Goal: Task Accomplishment & Management: Manage account settings

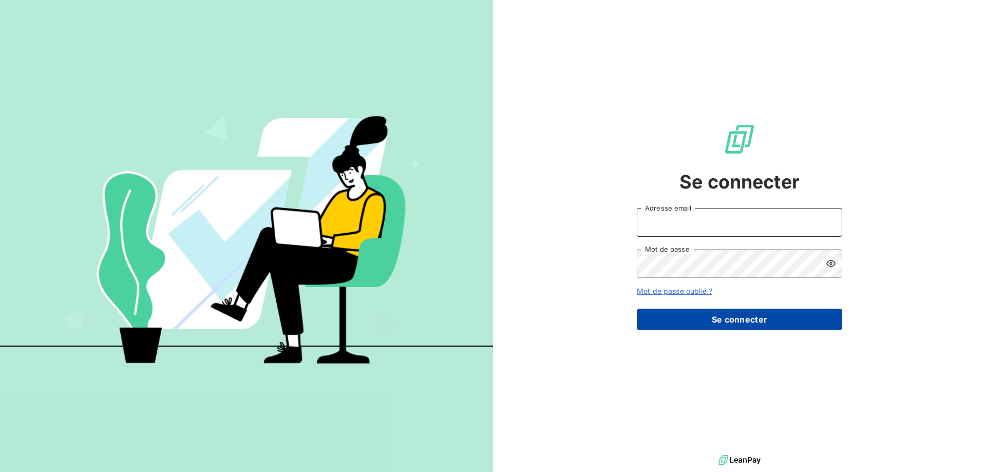
type input "[PERSON_NAME][EMAIL_ADDRESS][PERSON_NAME][DOMAIN_NAME]"
click at [730, 324] on button "Se connecter" at bounding box center [739, 320] width 205 height 22
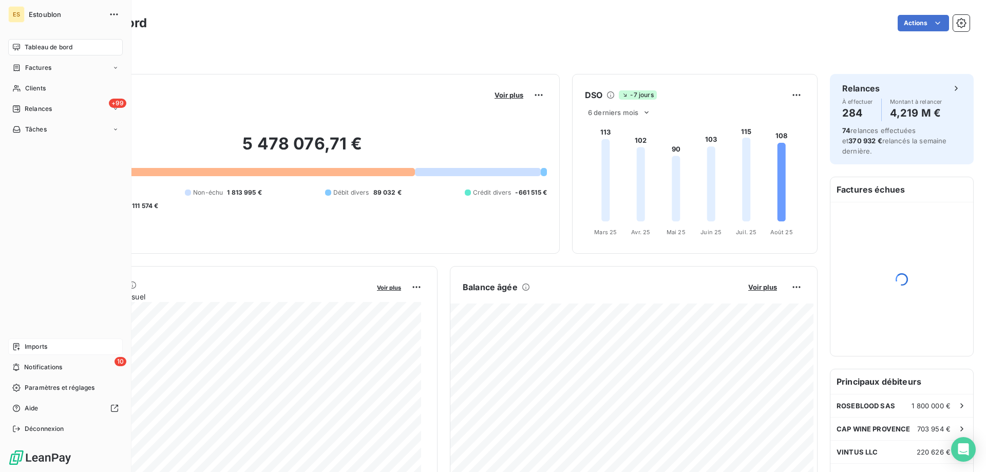
click at [24, 342] on div "Imports" at bounding box center [65, 346] width 115 height 16
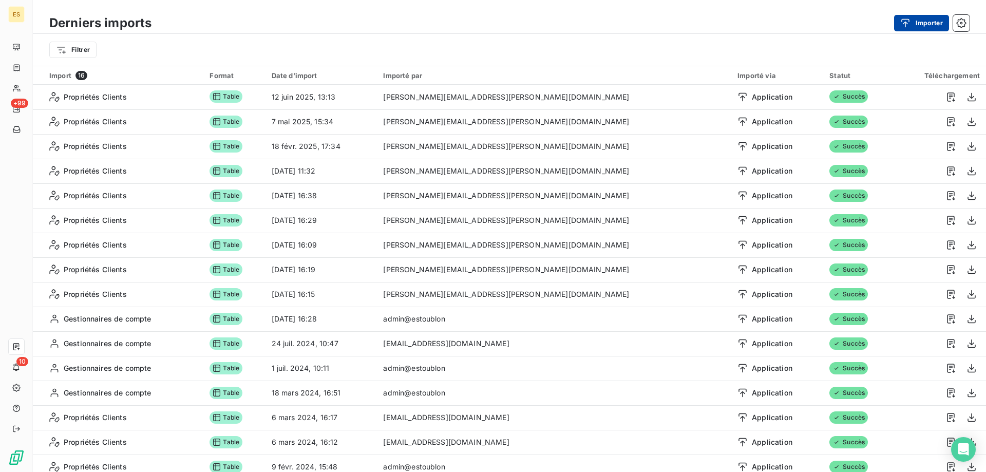
click at [925, 20] on button "Importer" at bounding box center [921, 23] width 55 height 16
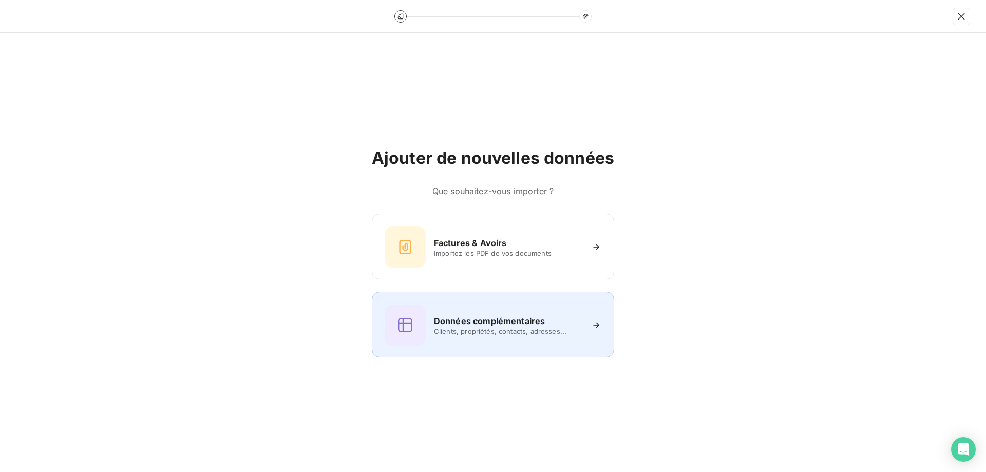
click at [452, 317] on h6 "Données complémentaires" at bounding box center [489, 321] width 111 height 12
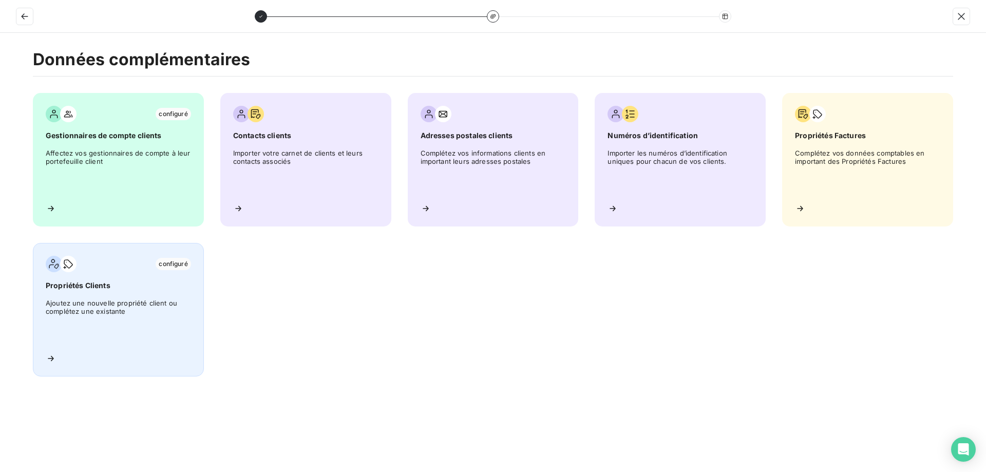
click at [101, 328] on span "Ajoutez une nouvelle propriété client ou complétez une existante" at bounding box center [118, 322] width 145 height 46
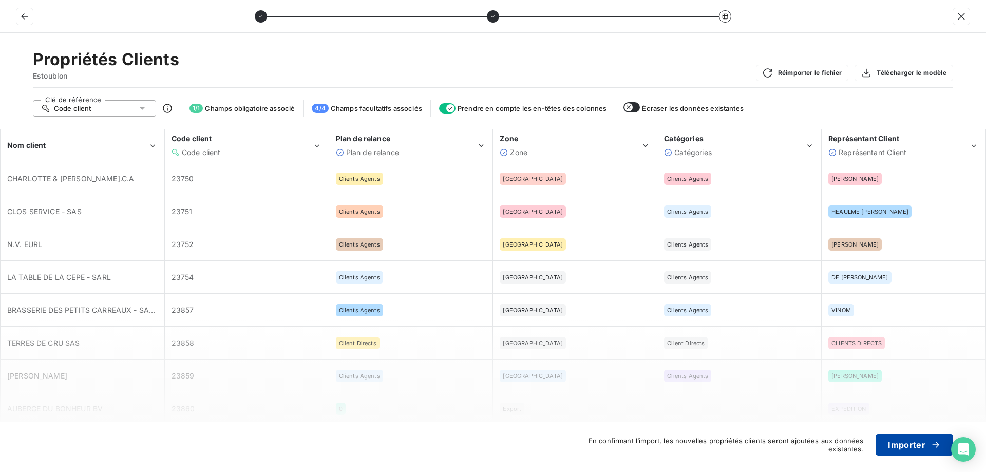
click at [908, 441] on button "Importer" at bounding box center [915, 445] width 78 height 22
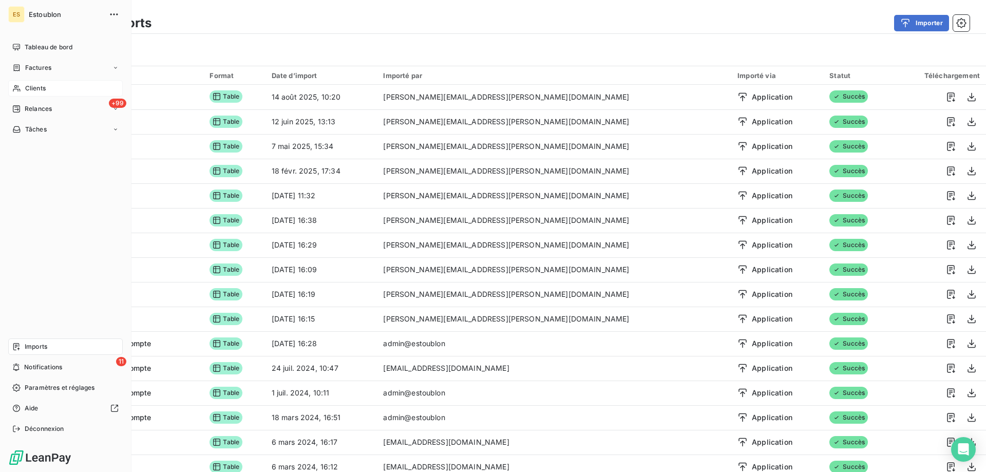
click at [24, 87] on div "Clients" at bounding box center [65, 88] width 115 height 16
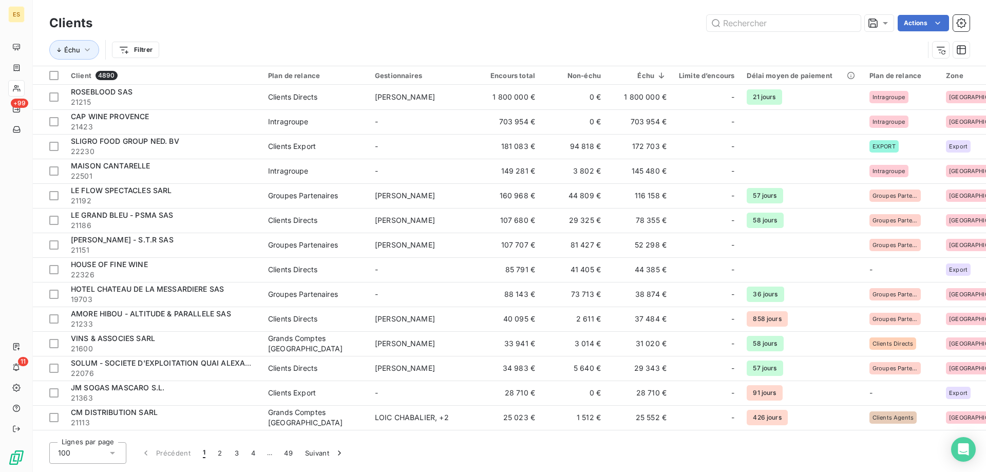
click at [154, 51] on html "ES +99 11 Clients Actions Échu Filtrer Client 4890 Plan de relance Gestionnaire…" at bounding box center [493, 236] width 986 height 472
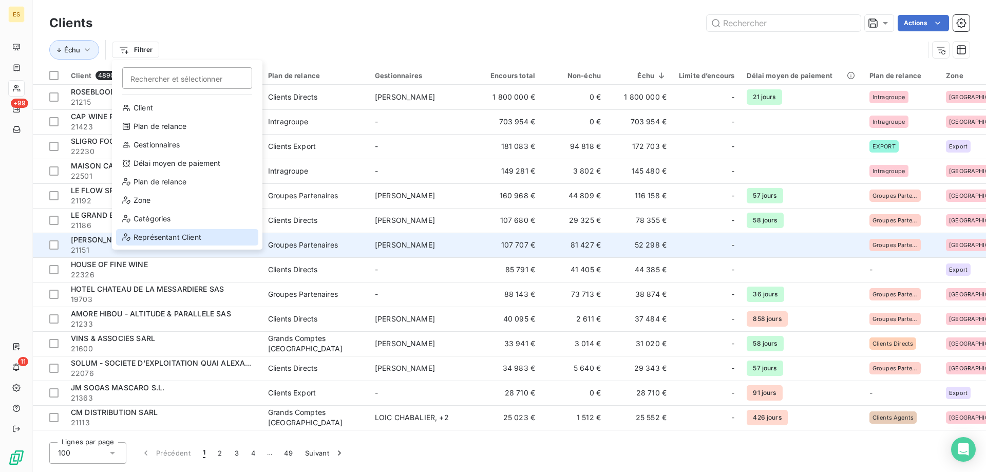
click at [198, 241] on div "Représentant Client" at bounding box center [187, 237] width 142 height 16
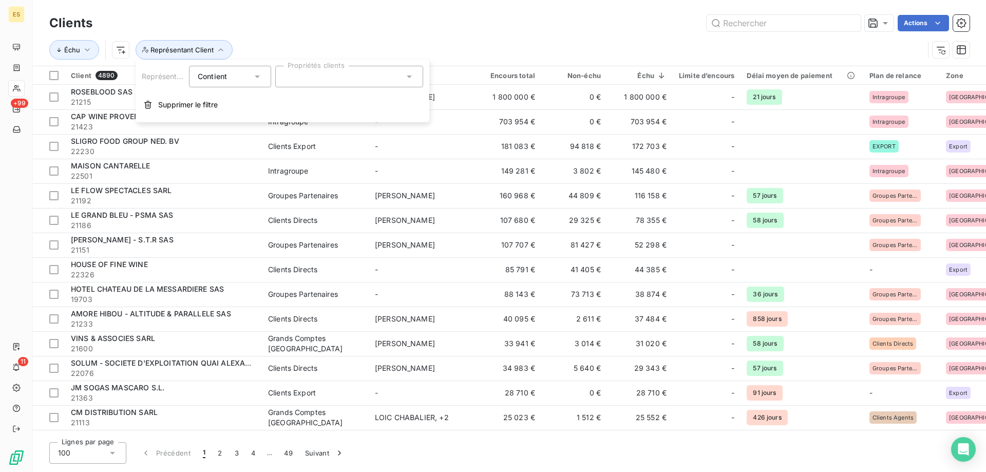
click at [243, 77] on div "Contient" at bounding box center [225, 76] width 54 height 14
click at [251, 82] on div "Contient" at bounding box center [225, 76] width 54 height 14
click at [307, 77] on div at bounding box center [349, 77] width 148 height 22
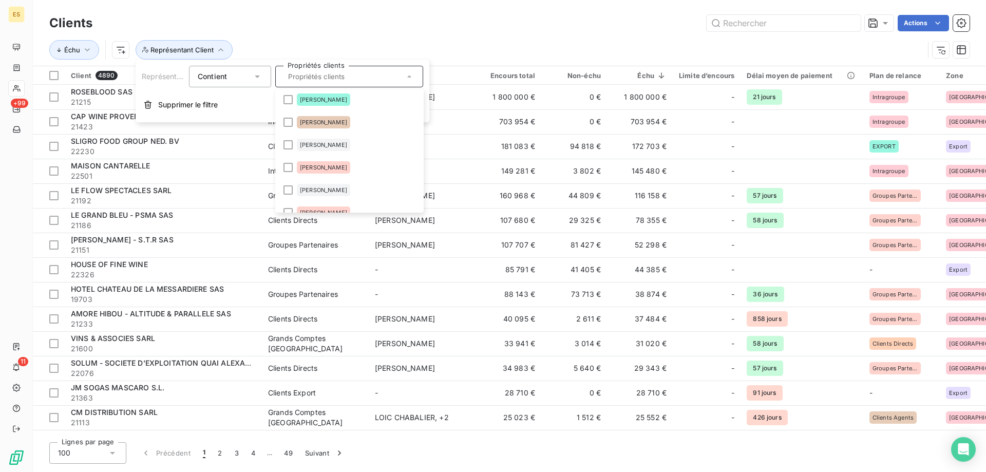
scroll to position [822, 0]
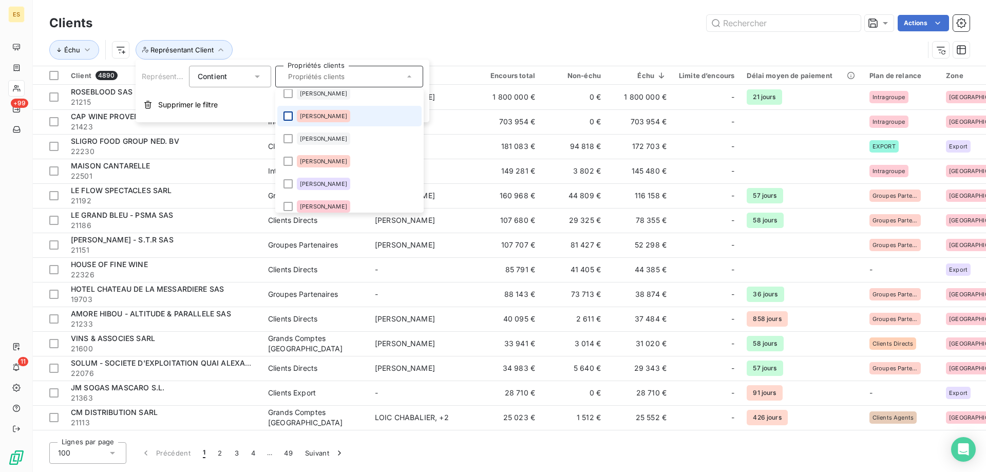
click at [290, 117] on div at bounding box center [288, 115] width 9 height 9
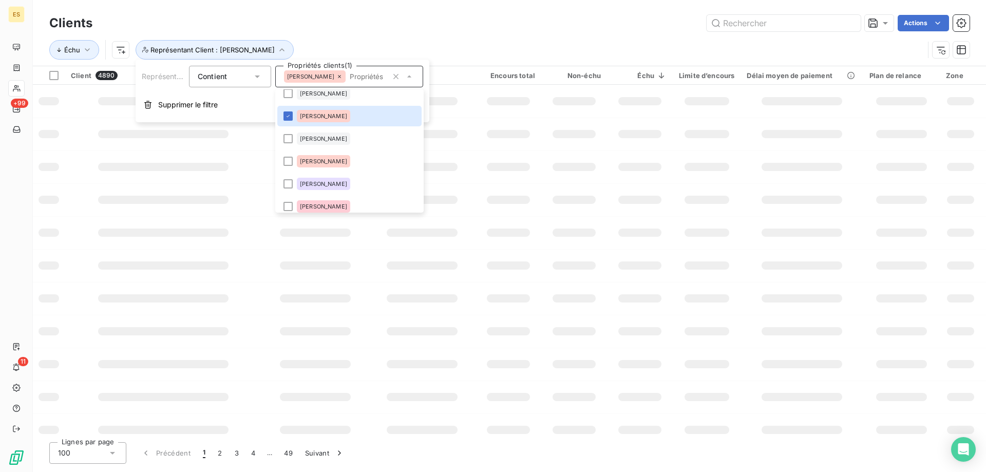
click at [495, 27] on div "Actions" at bounding box center [537, 23] width 865 height 16
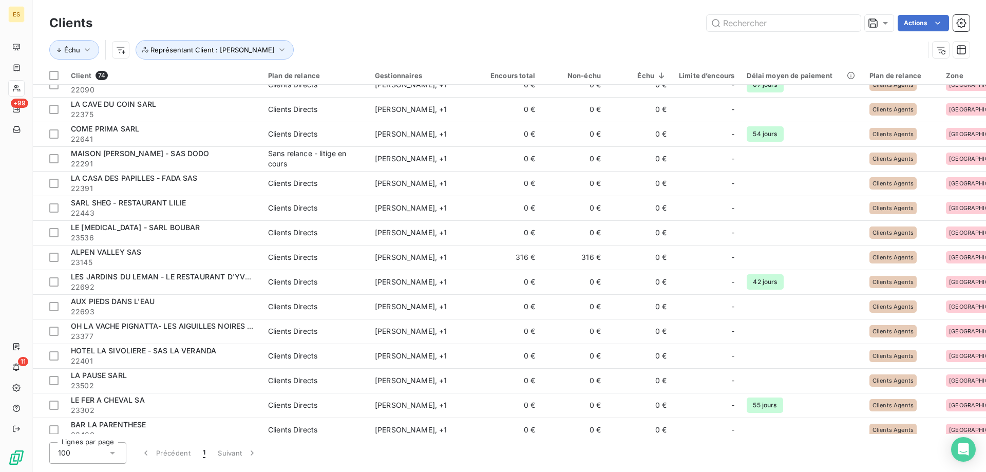
scroll to position [1387, 0]
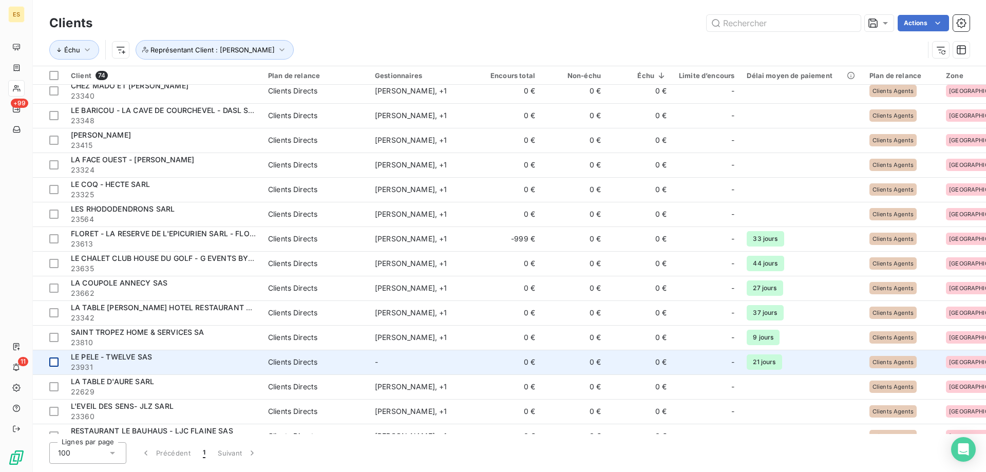
click at [58, 366] on div at bounding box center [53, 362] width 9 height 9
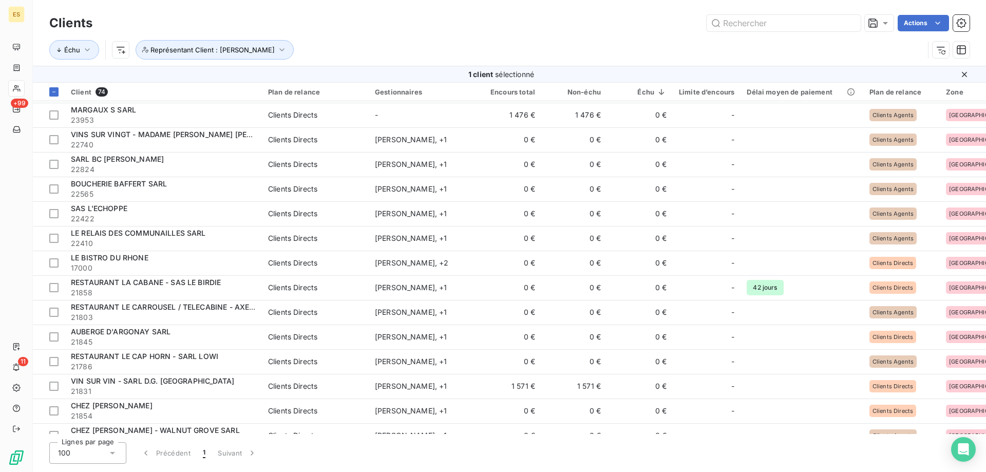
scroll to position [161, 0]
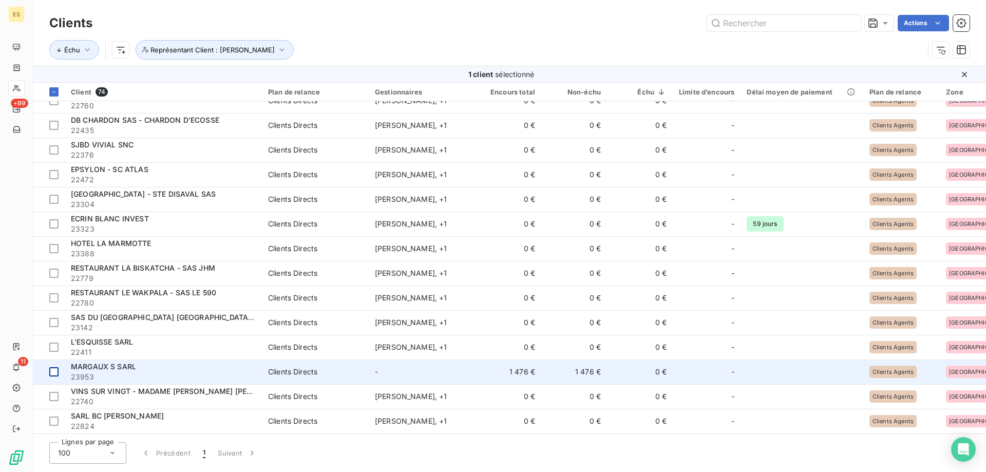
click at [54, 371] on div at bounding box center [53, 371] width 9 height 9
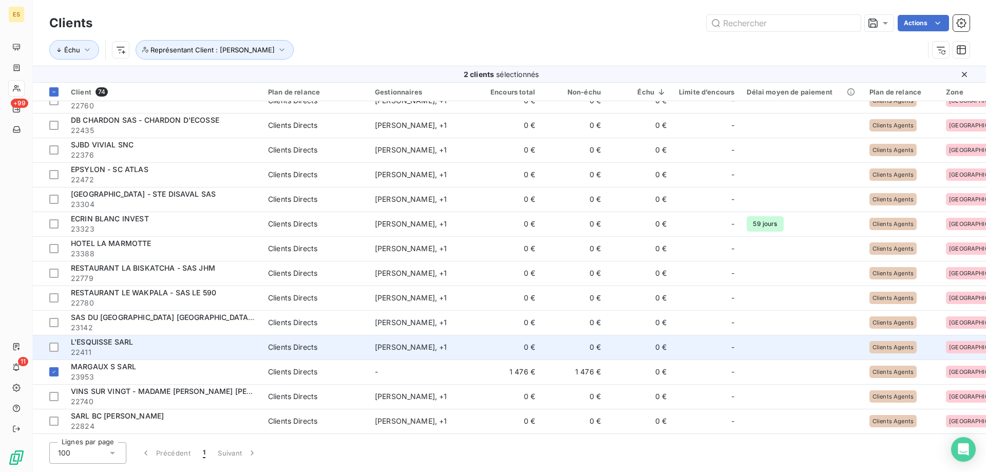
scroll to position [0, 0]
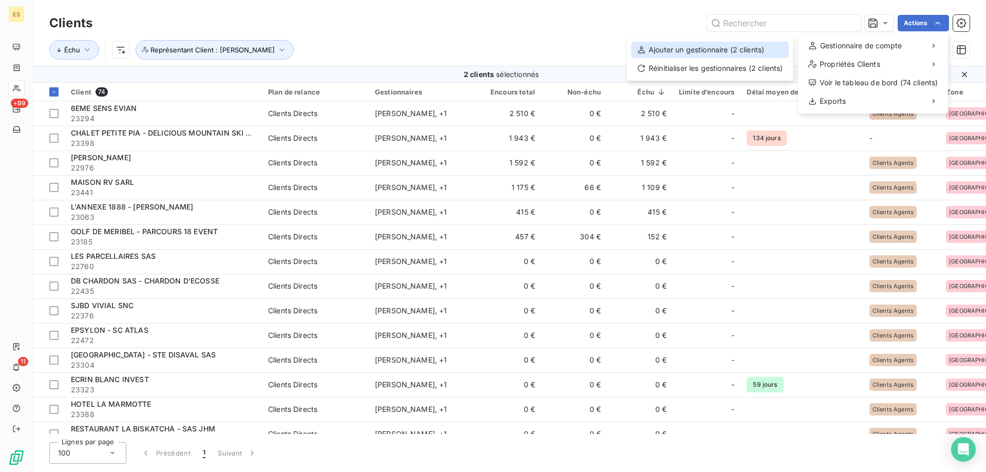
click at [725, 47] on div "Ajouter un gestionnaire (2 clients)" at bounding box center [710, 50] width 158 height 16
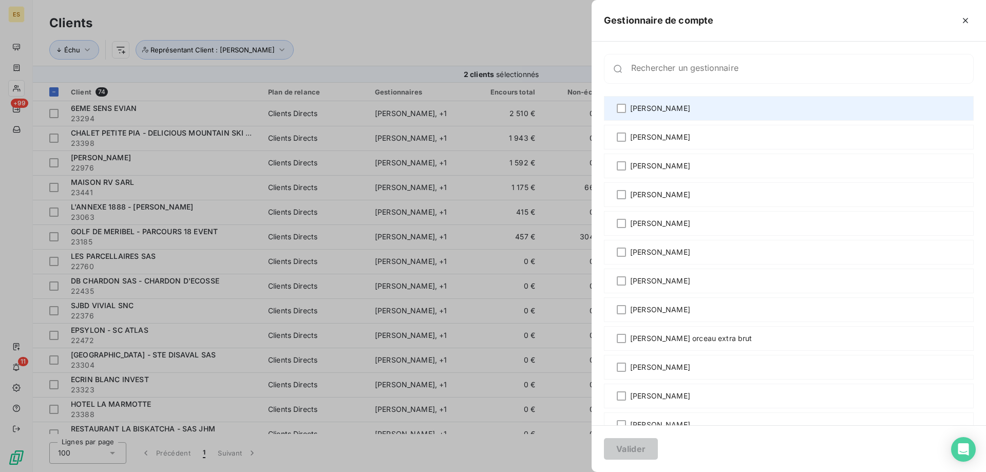
click at [694, 112] on div "AGNES DUSEVEL" at bounding box center [789, 108] width 370 height 25
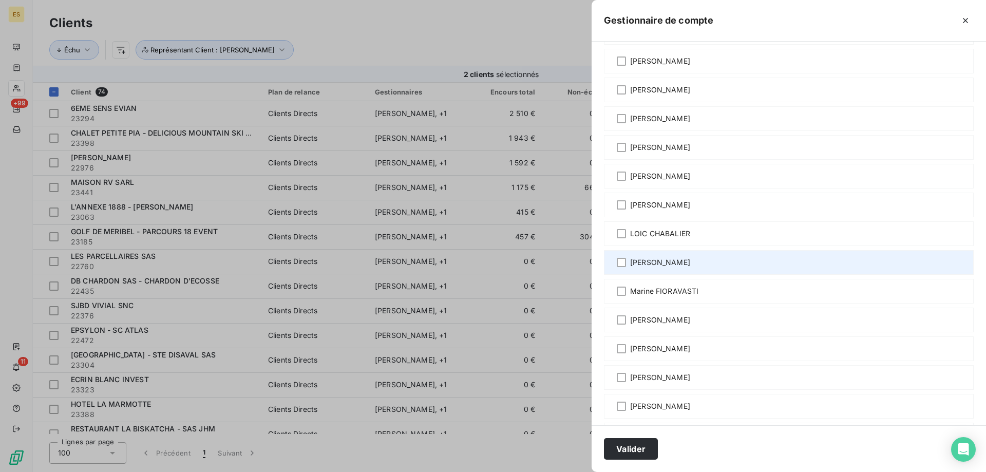
scroll to position [616, 0]
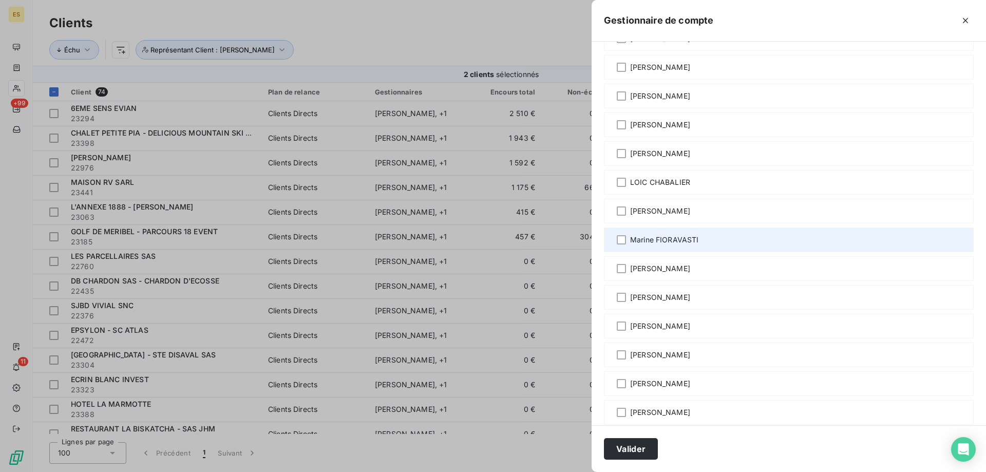
click at [684, 239] on span "Marine FIORAVASTI" at bounding box center [664, 240] width 69 height 10
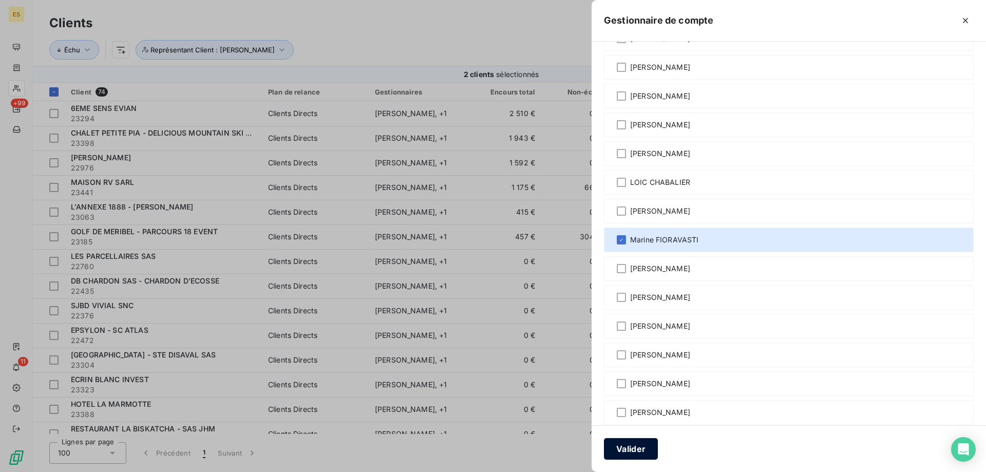
click at [616, 453] on button "Valider" at bounding box center [631, 449] width 54 height 22
